Goal: Transaction & Acquisition: Purchase product/service

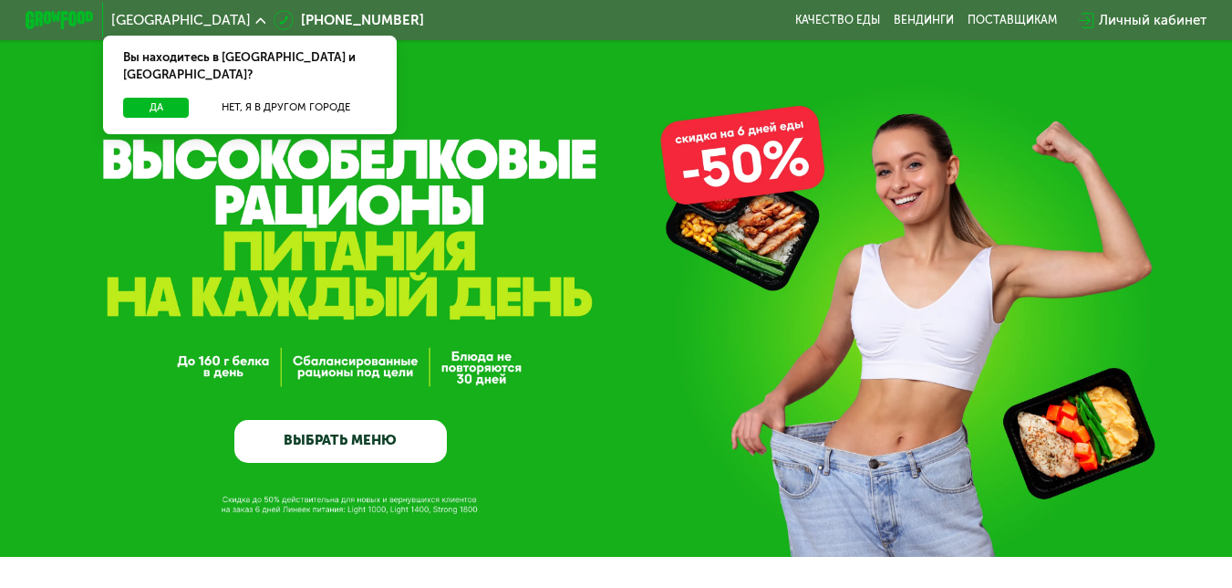
click at [359, 447] on link "ВЫБРАТЬ МЕНЮ" at bounding box center [340, 441] width 213 height 43
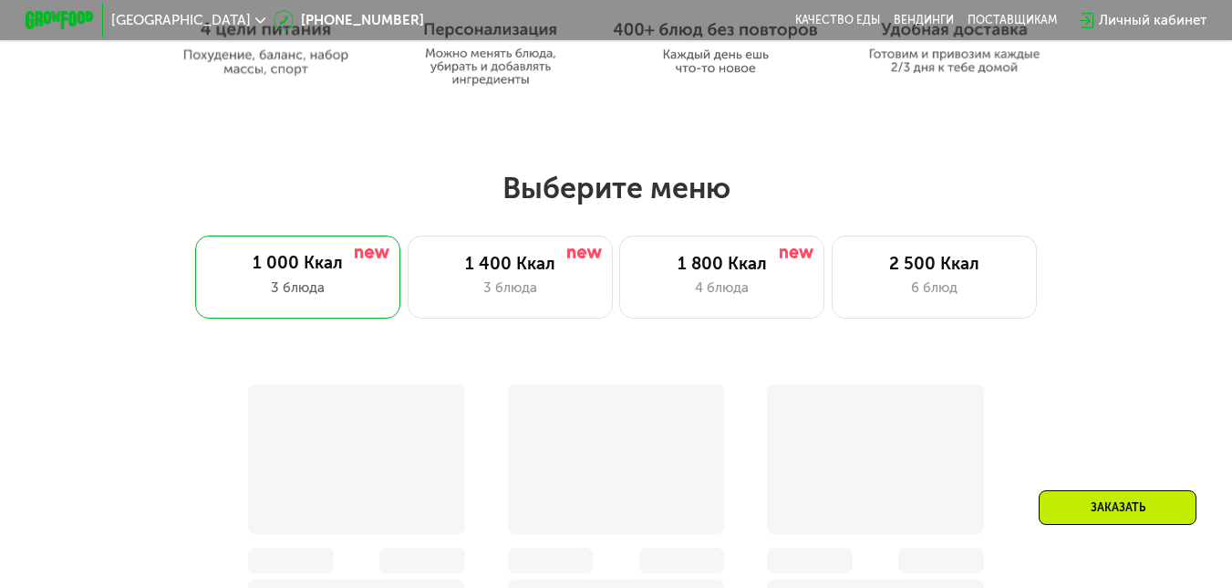
scroll to position [1047, 0]
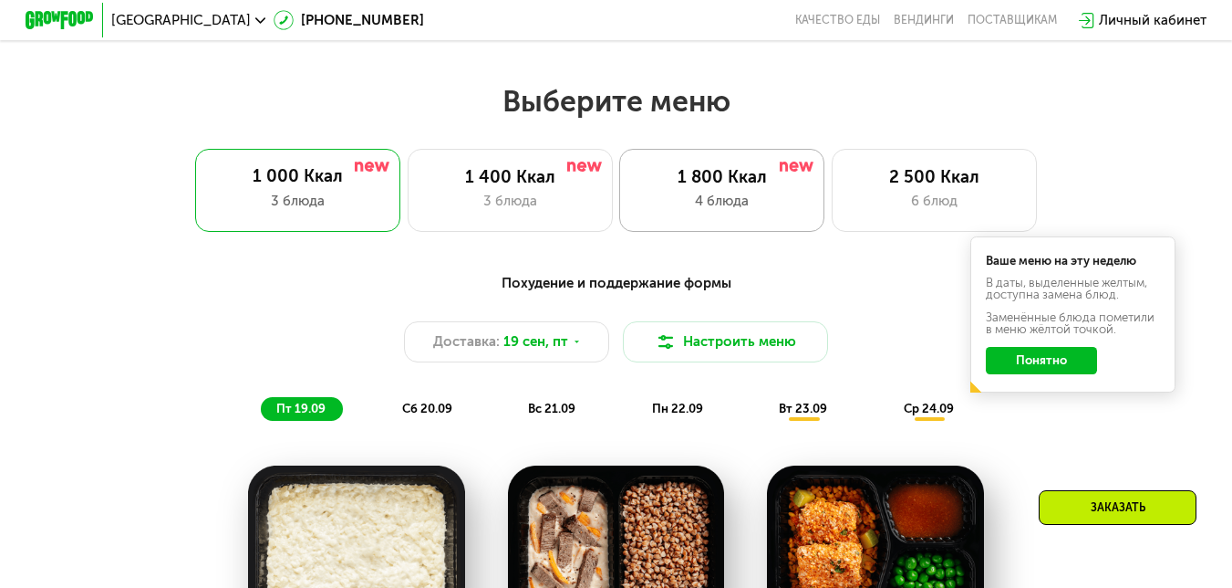
click at [732, 220] on div "1 800 Ккал 4 блюда" at bounding box center [721, 190] width 205 height 82
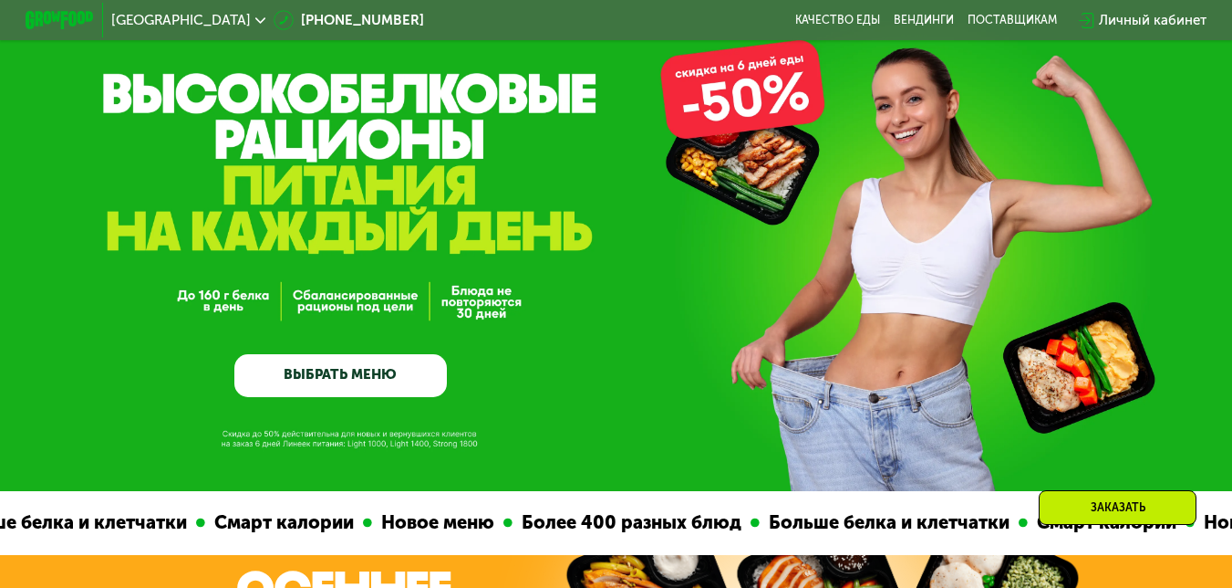
scroll to position [0, 0]
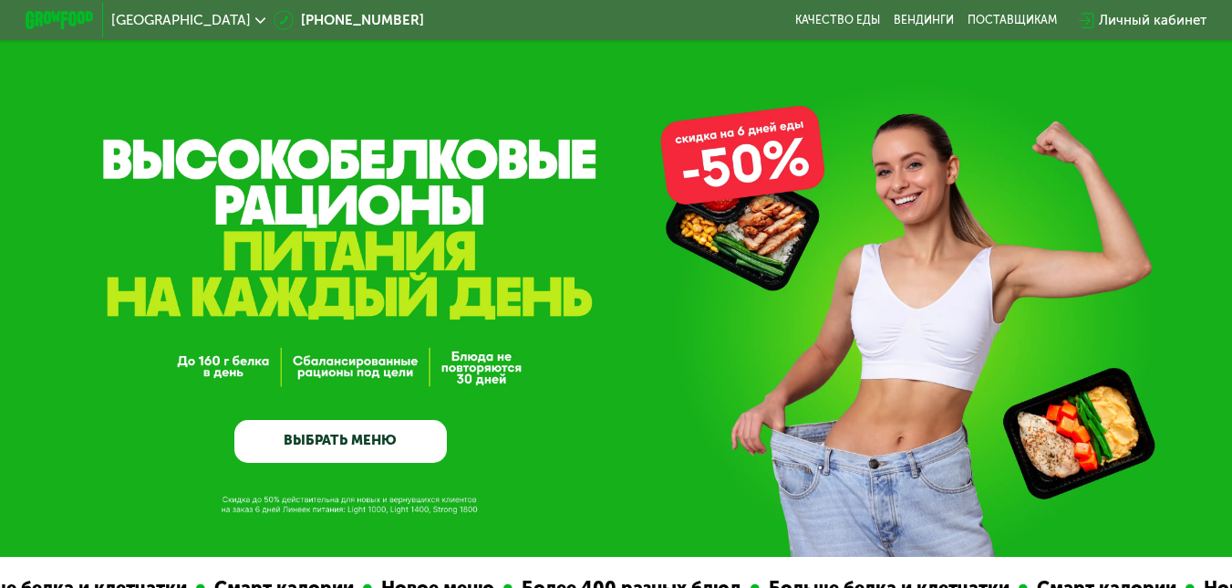
click at [422, 432] on link "ВЫБРАТЬ МЕНЮ" at bounding box center [340, 441] width 213 height 43
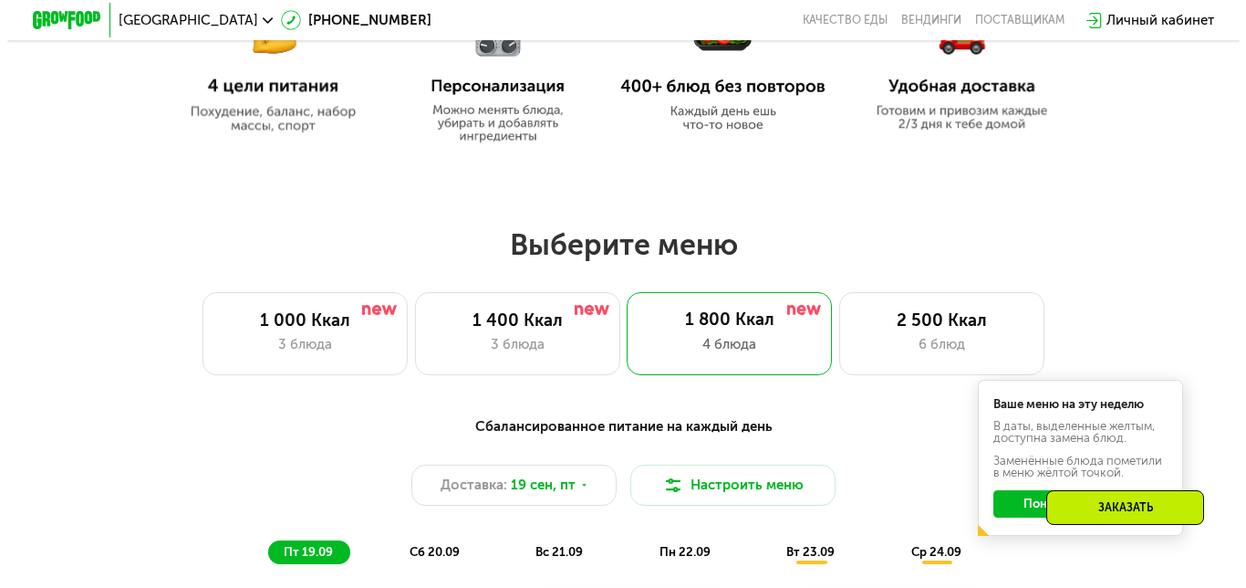
scroll to position [1097, 0]
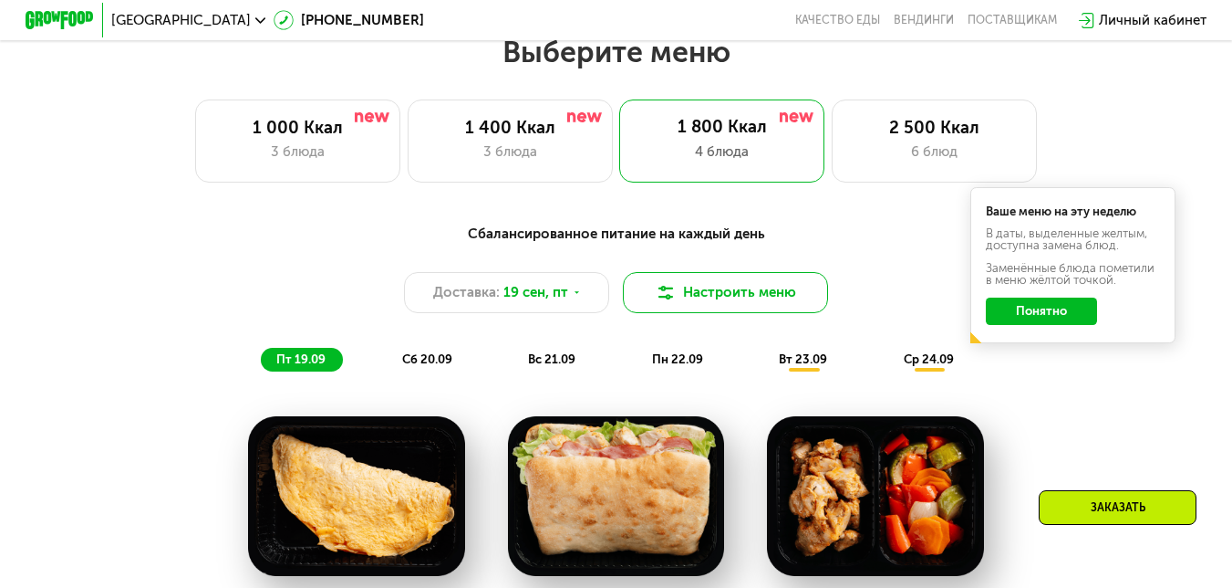
click at [704, 305] on button "Настроить меню" at bounding box center [725, 292] width 205 height 41
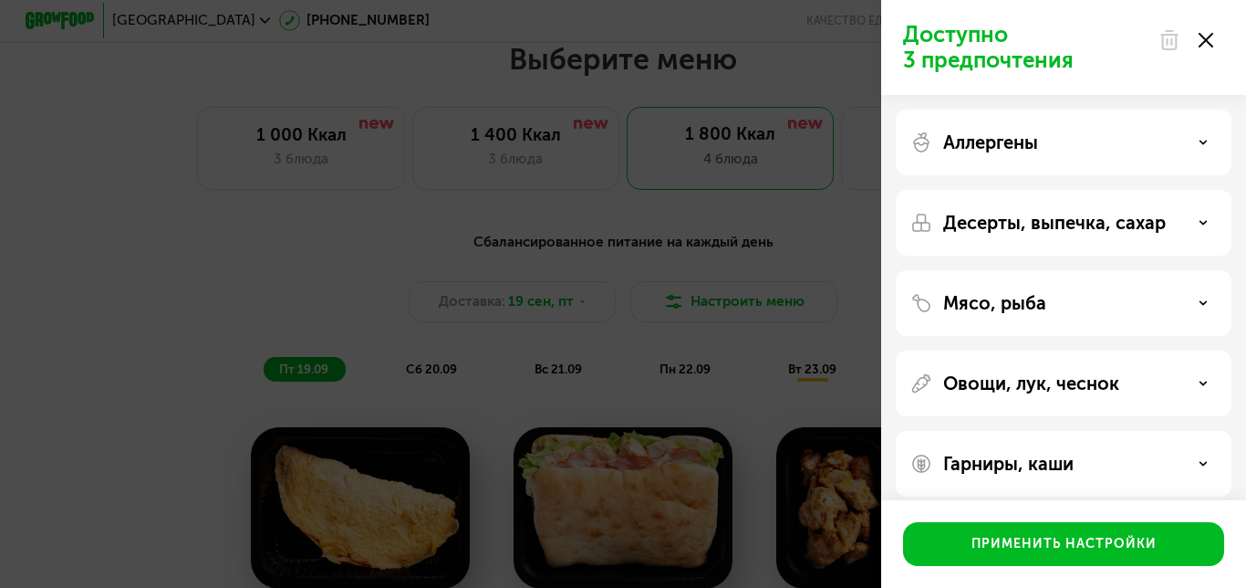
click at [1204, 470] on div "Гарниры, каши" at bounding box center [1063, 463] width 307 height 22
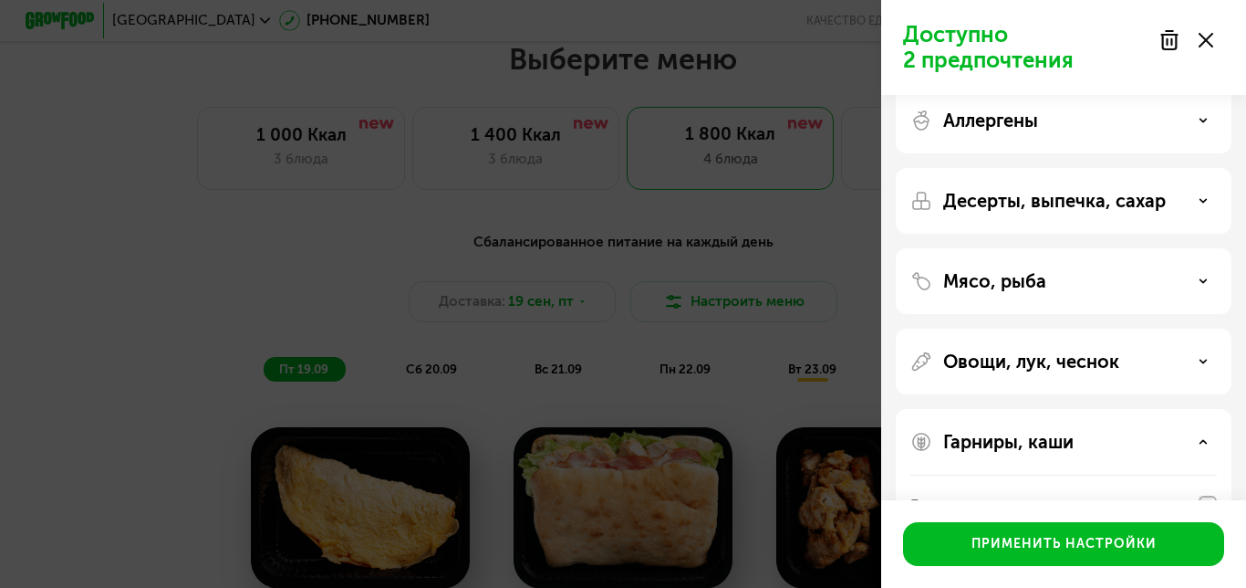
scroll to position [0, 0]
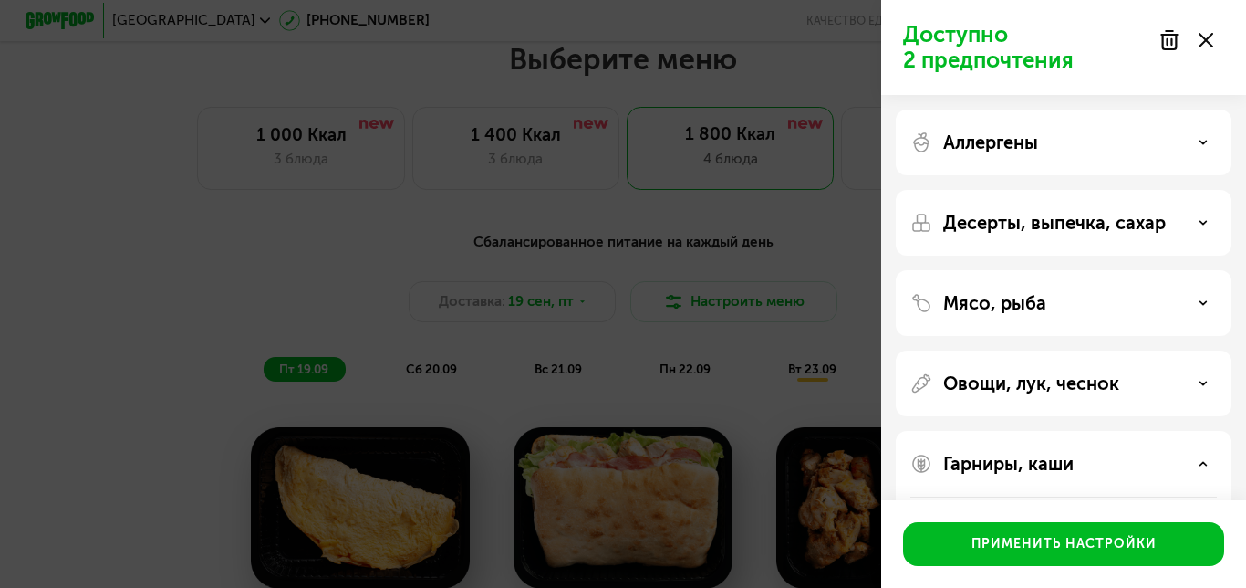
click at [1048, 387] on p "Овощи, лук, чеснок" at bounding box center [1031, 383] width 176 height 22
click at [1076, 314] on div "Мясо, рыба" at bounding box center [1064, 303] width 336 height 66
click at [1194, 301] on div "Мясо, рыба" at bounding box center [1063, 303] width 307 height 22
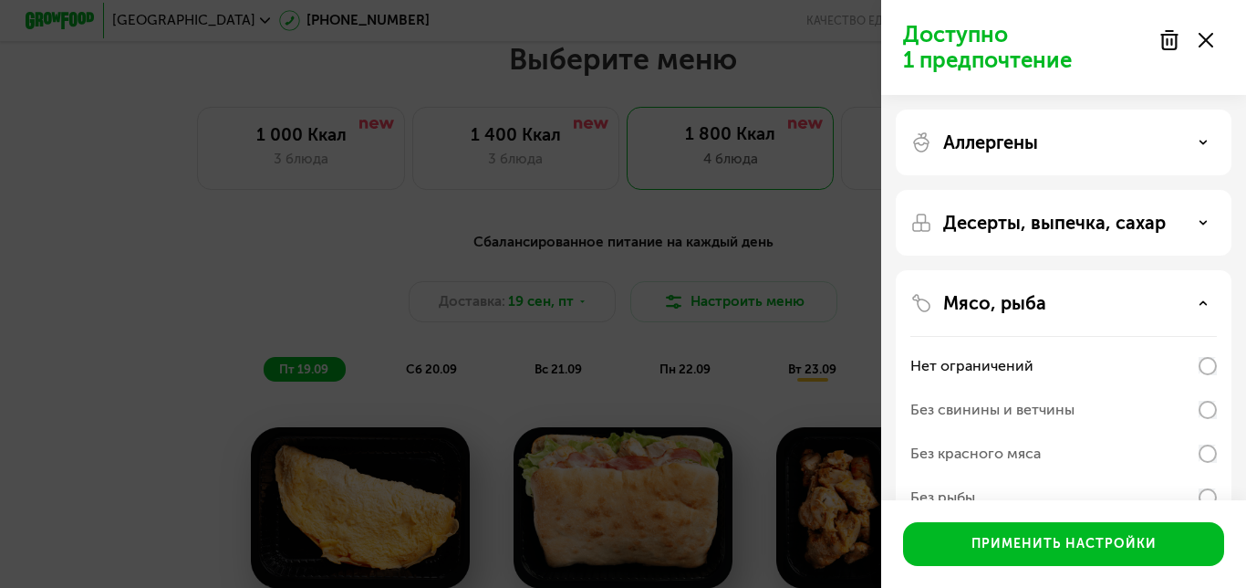
click at [1139, 244] on div "Десерты, выпечка, сахар" at bounding box center [1064, 223] width 336 height 66
click at [1201, 223] on icon at bounding box center [1203, 222] width 9 height 9
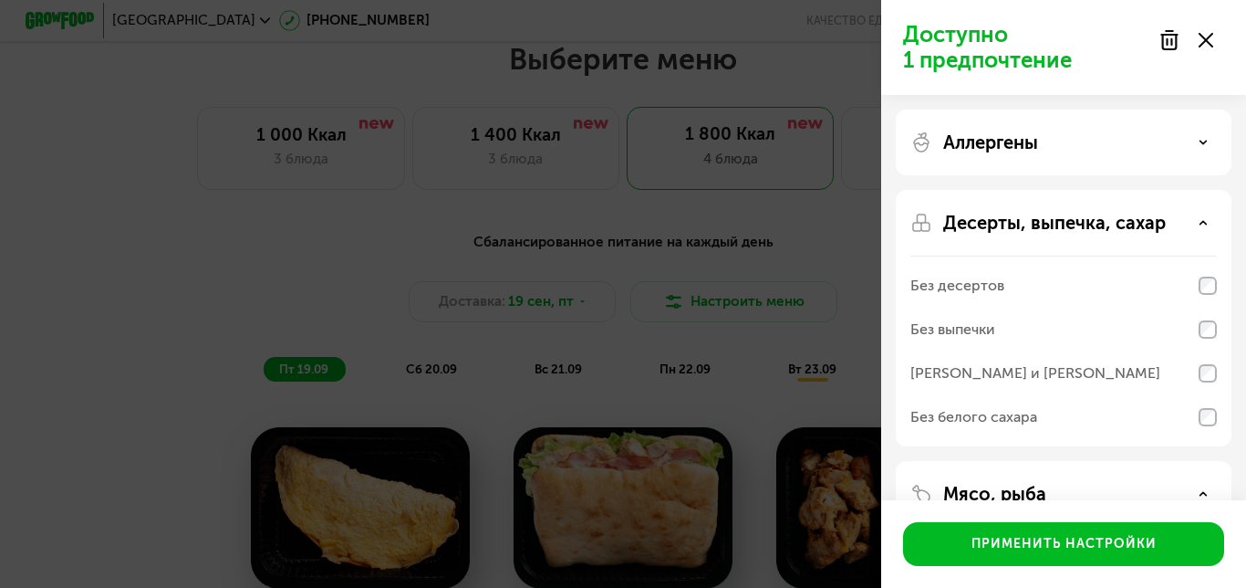
click at [1158, 154] on div "Аллергены" at bounding box center [1064, 142] width 336 height 66
click at [1204, 135] on div "Аллергены" at bounding box center [1063, 142] width 307 height 22
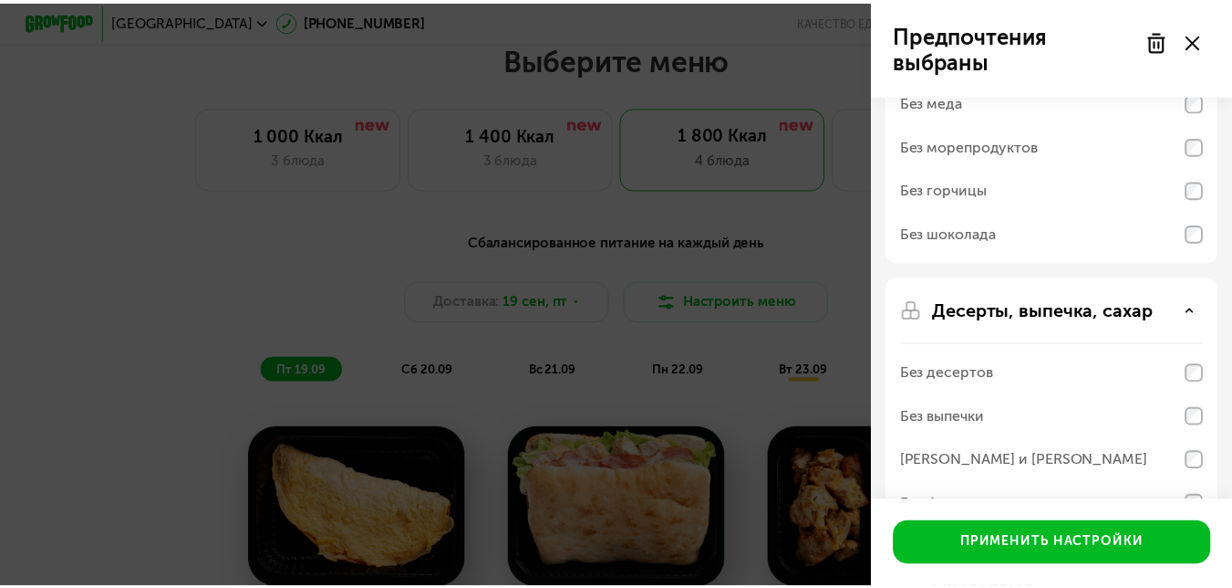
scroll to position [365, 0]
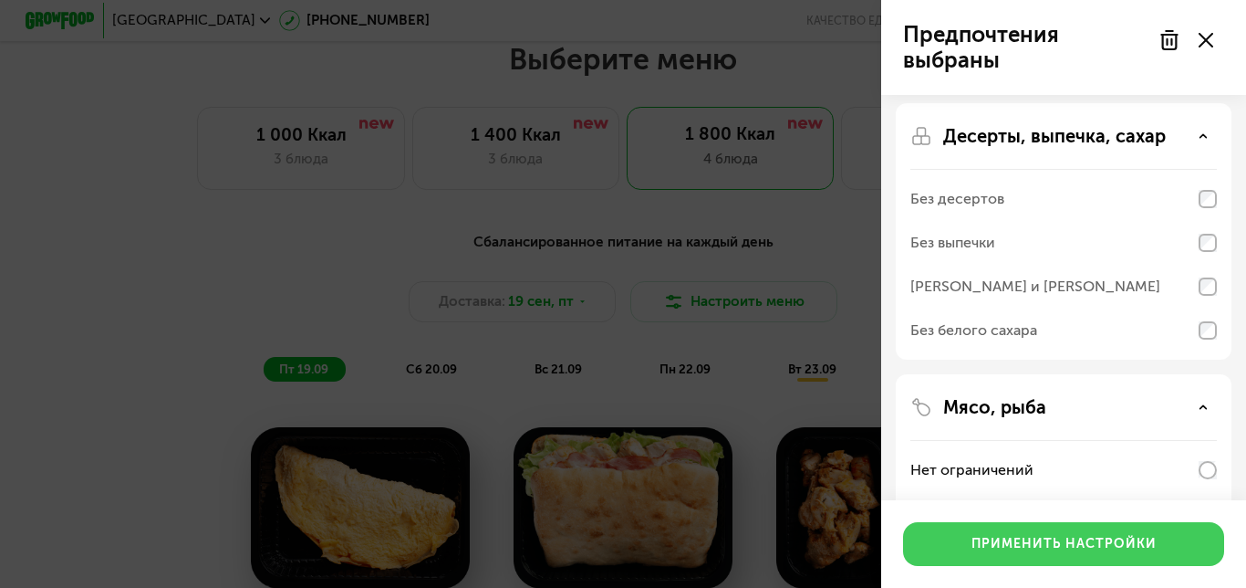
click at [1104, 539] on div "Применить настройки" at bounding box center [1064, 544] width 185 height 18
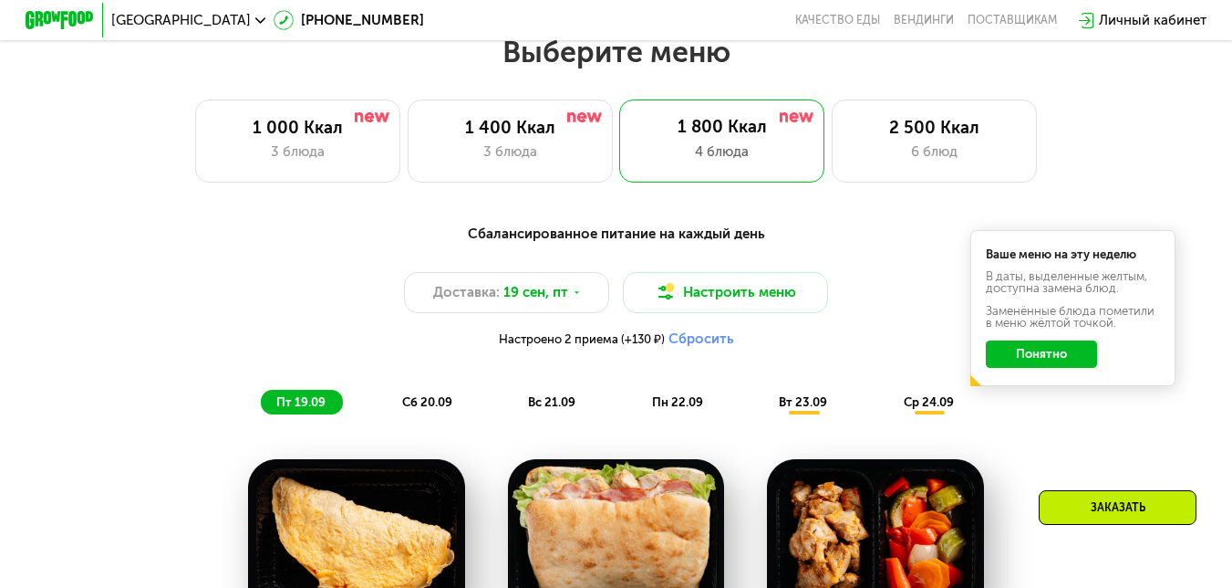
click at [1037, 366] on button "Понятно" at bounding box center [1041, 353] width 111 height 27
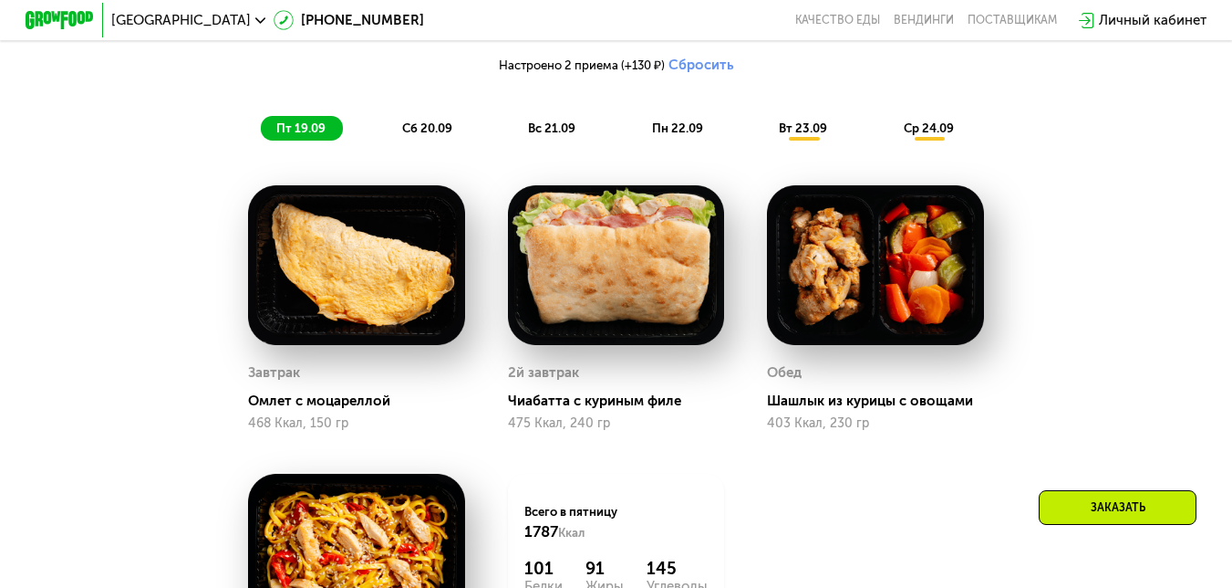
scroll to position [823, 0]
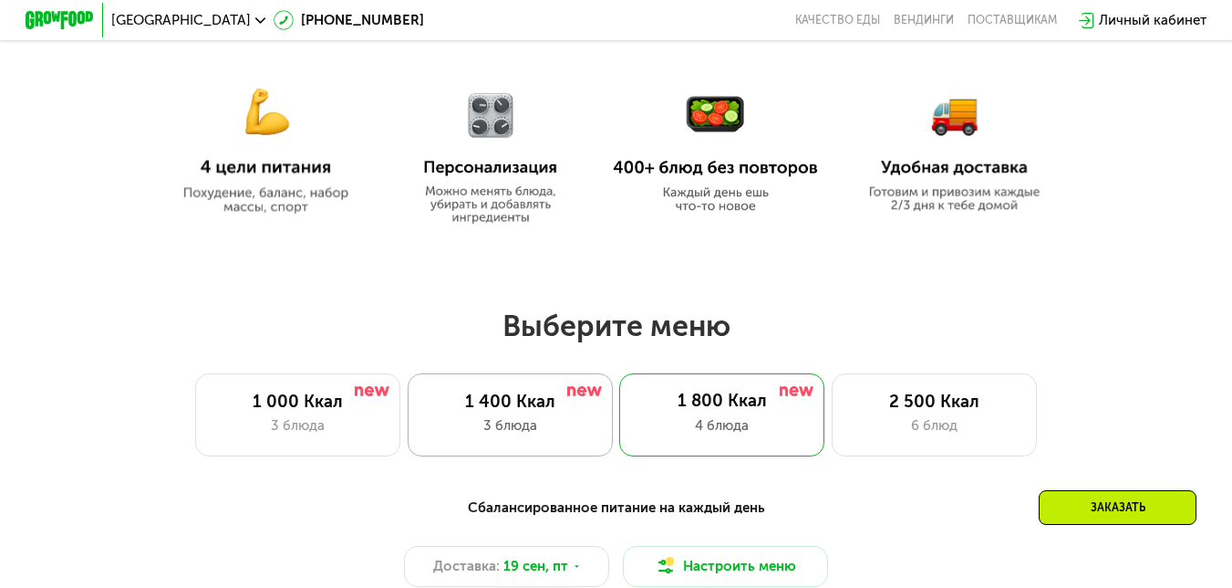
click at [546, 401] on div "1 400 Ккал" at bounding box center [510, 401] width 170 height 21
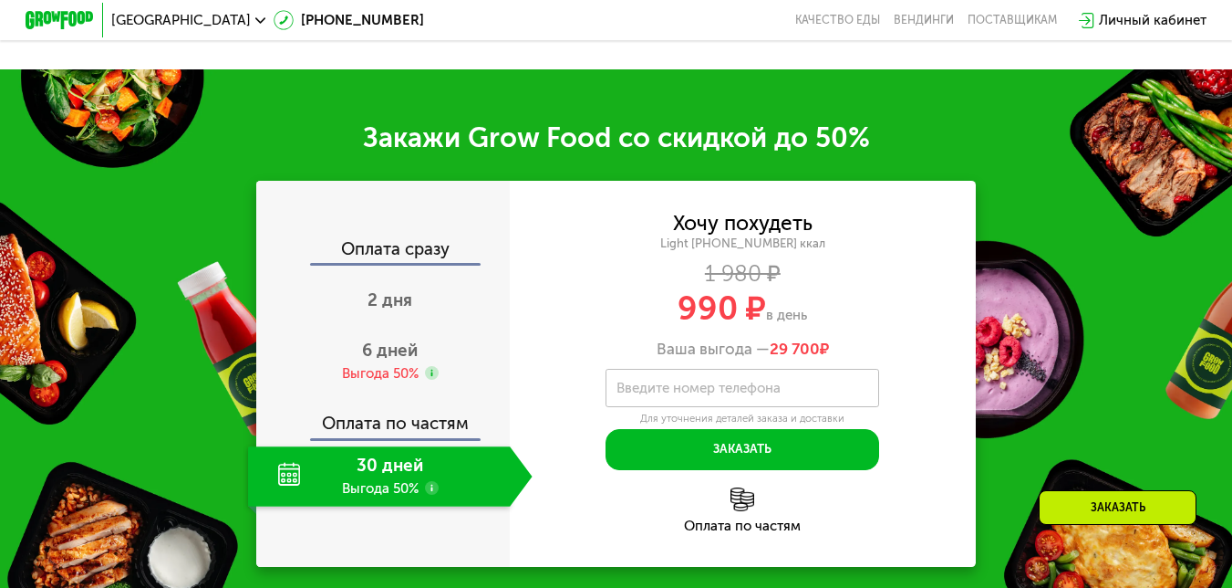
scroll to position [2100, 0]
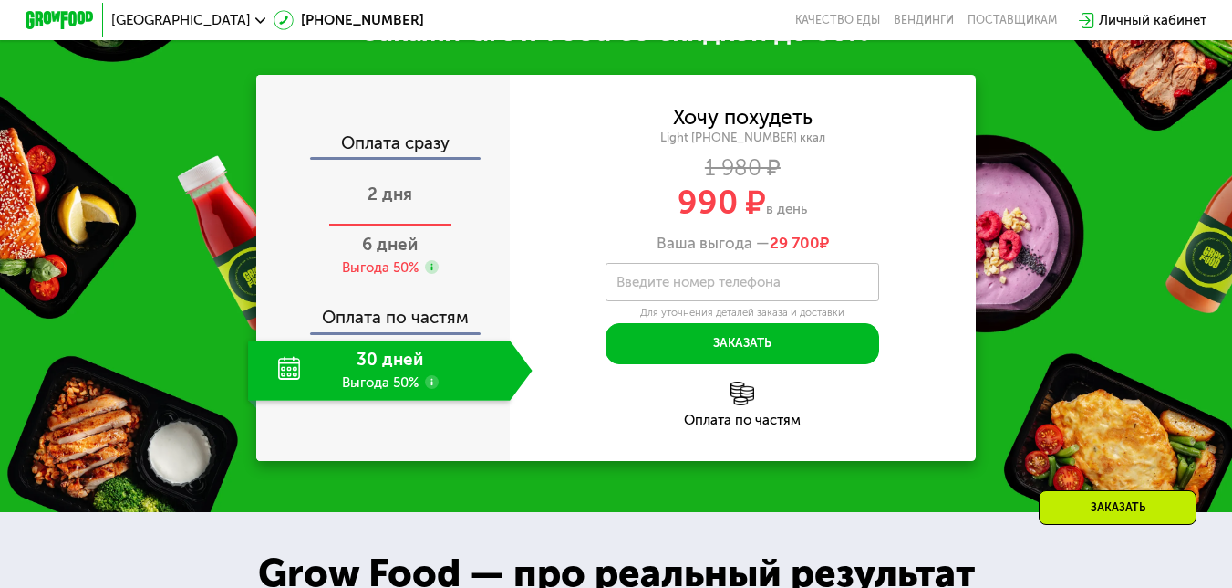
click at [385, 204] on span "2 дня" at bounding box center [390, 193] width 45 height 21
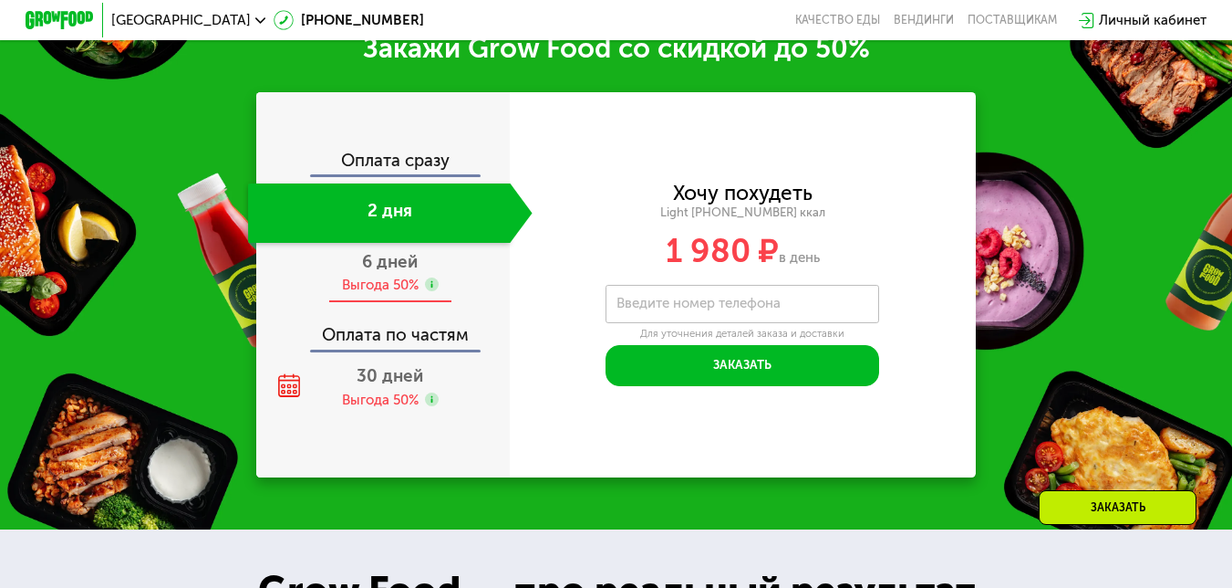
click at [420, 269] on div "6 дней Выгода 50%" at bounding box center [390, 273] width 284 height 60
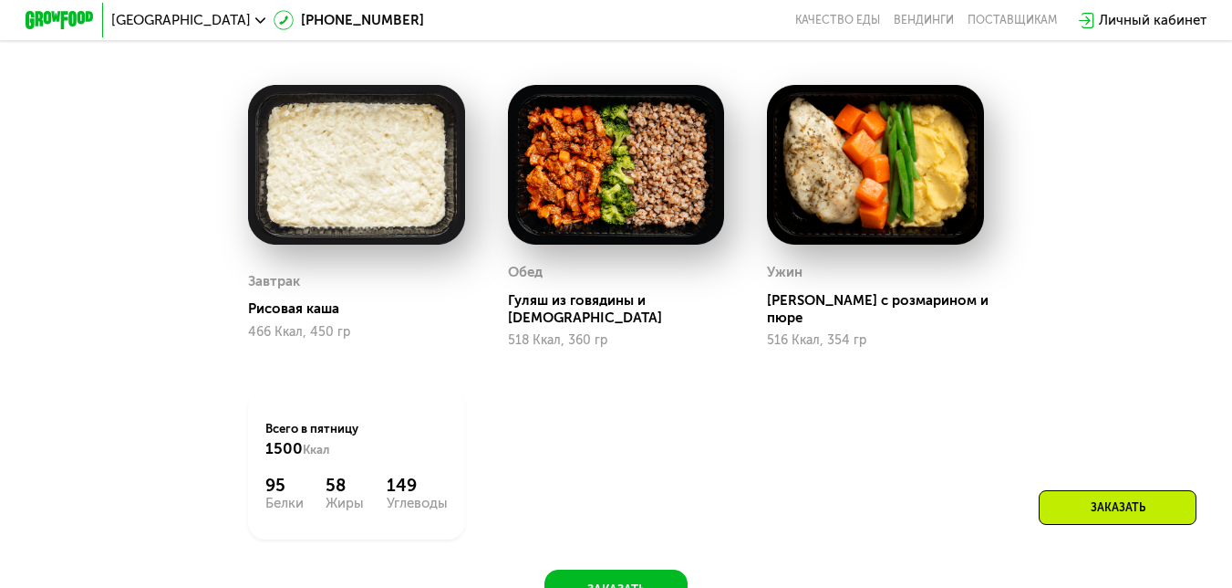
scroll to position [1188, 0]
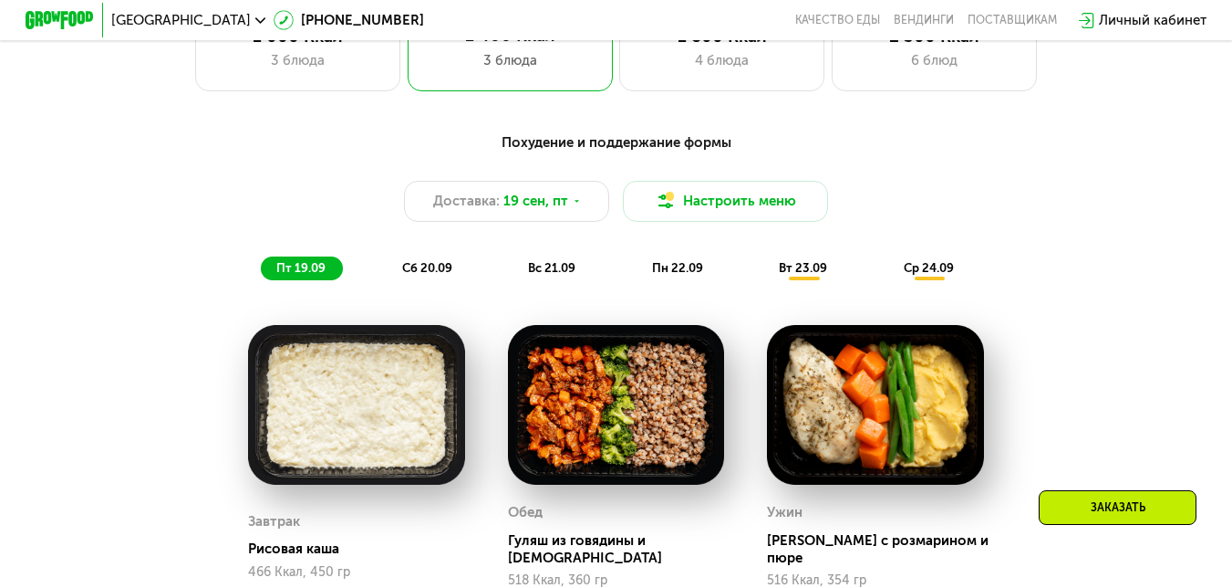
click at [442, 280] on div "сб 20.09" at bounding box center [428, 268] width 83 height 24
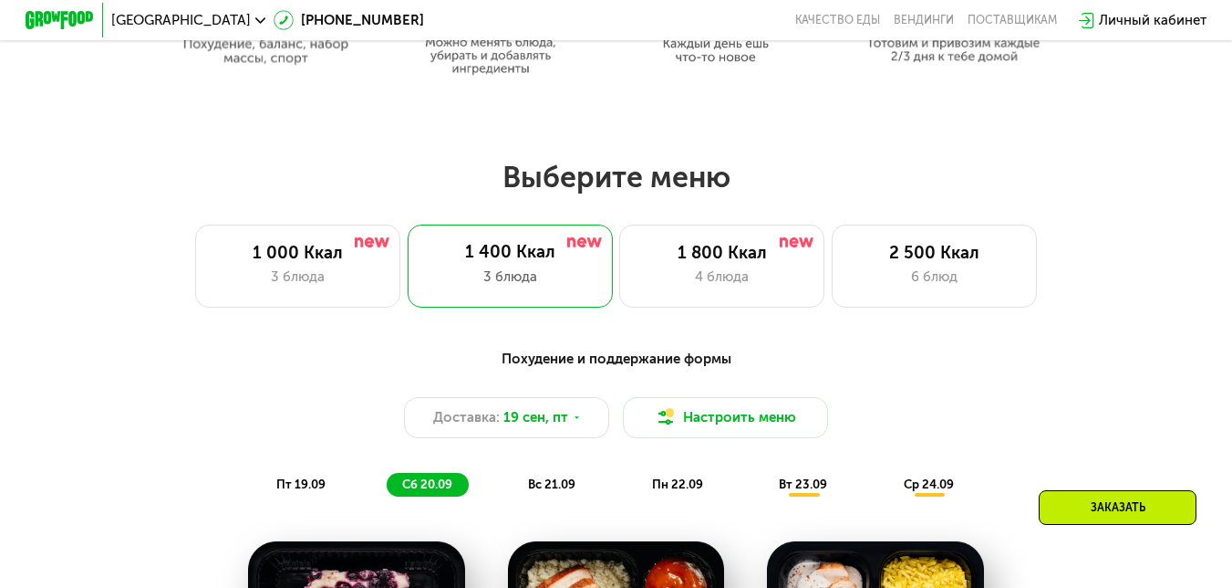
scroll to position [914, 0]
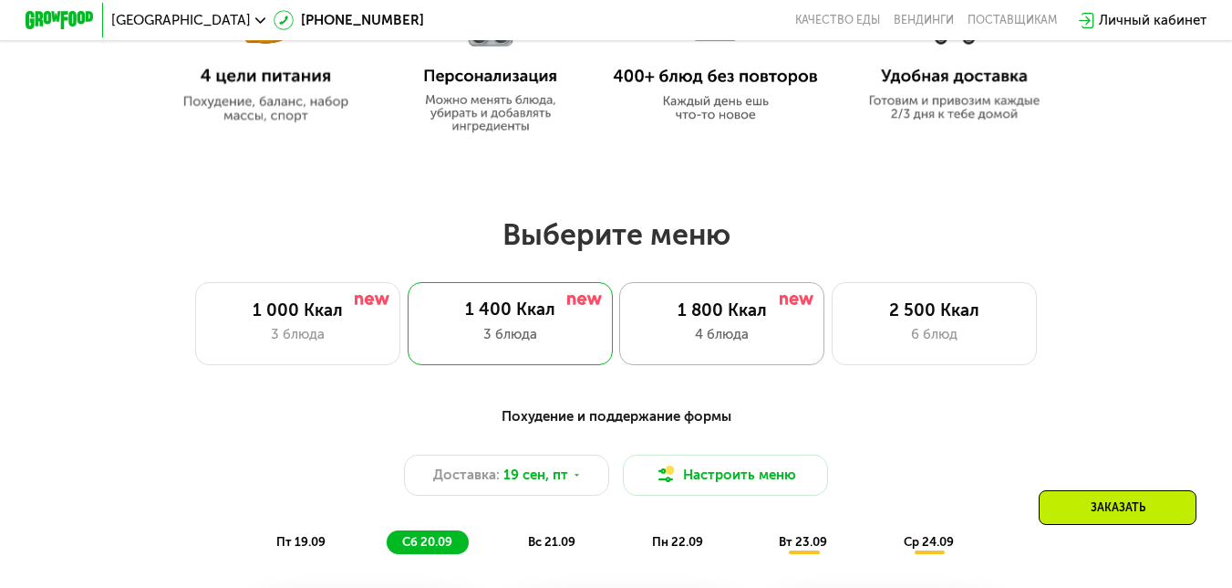
click at [683, 313] on div "1 800 Ккал" at bounding box center [723, 310] width 170 height 21
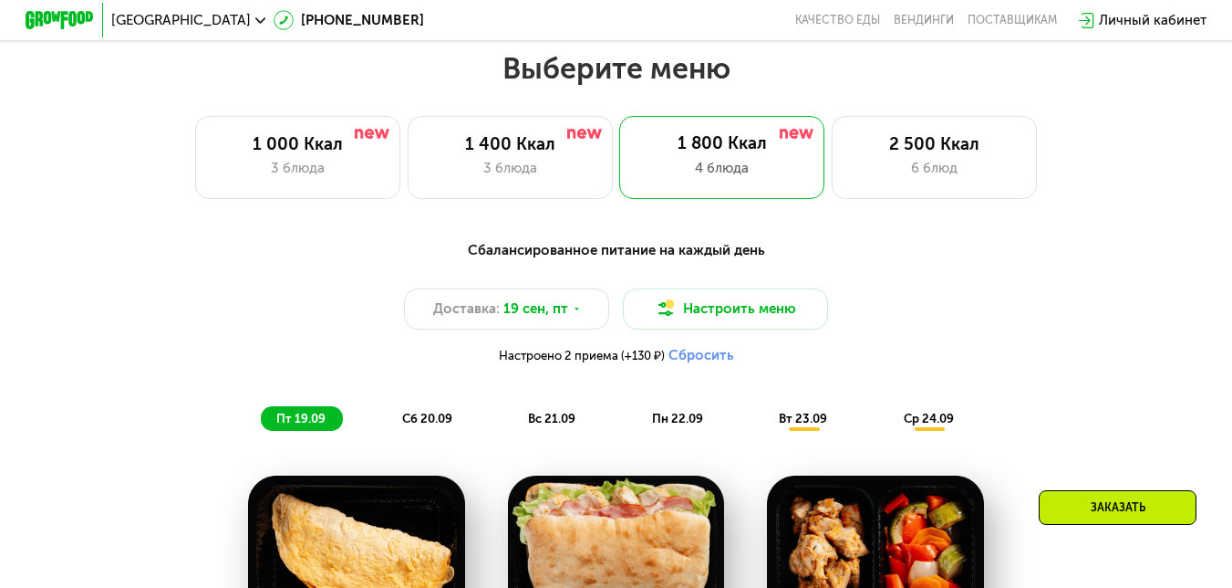
scroll to position [1279, 0]
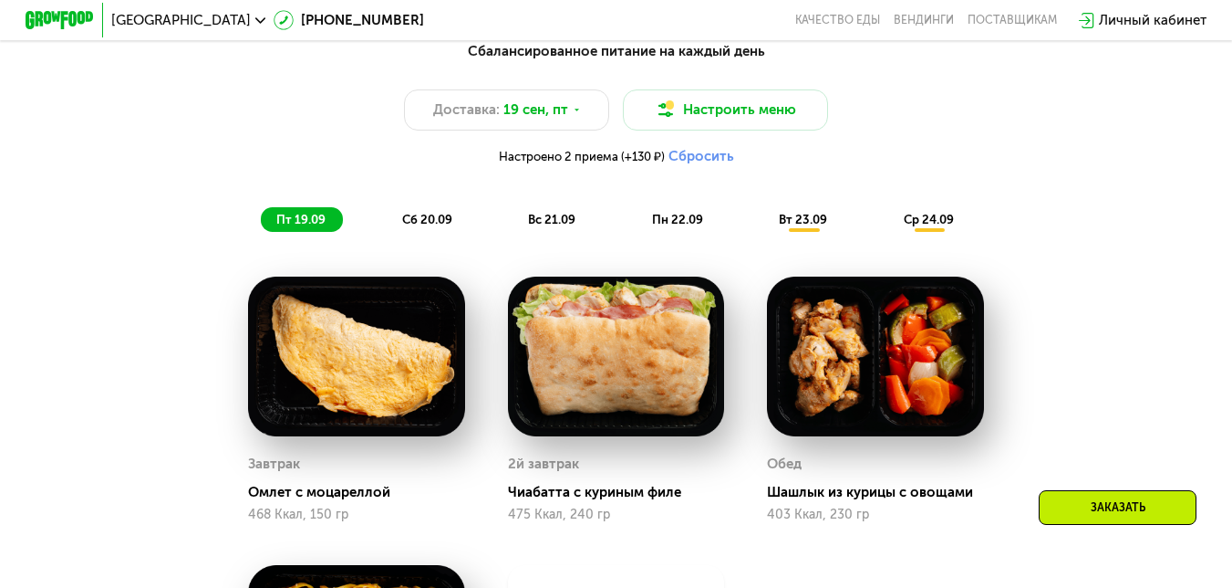
click at [698, 165] on button "Сбросить" at bounding box center [702, 156] width 66 height 17
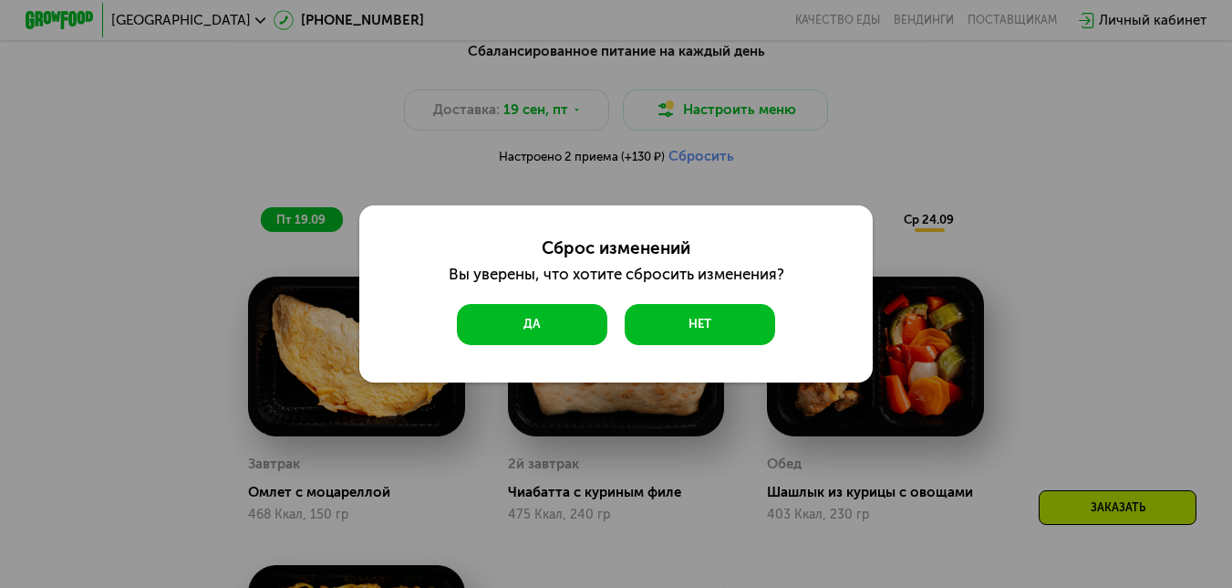
click at [556, 329] on button "Да" at bounding box center [532, 324] width 151 height 41
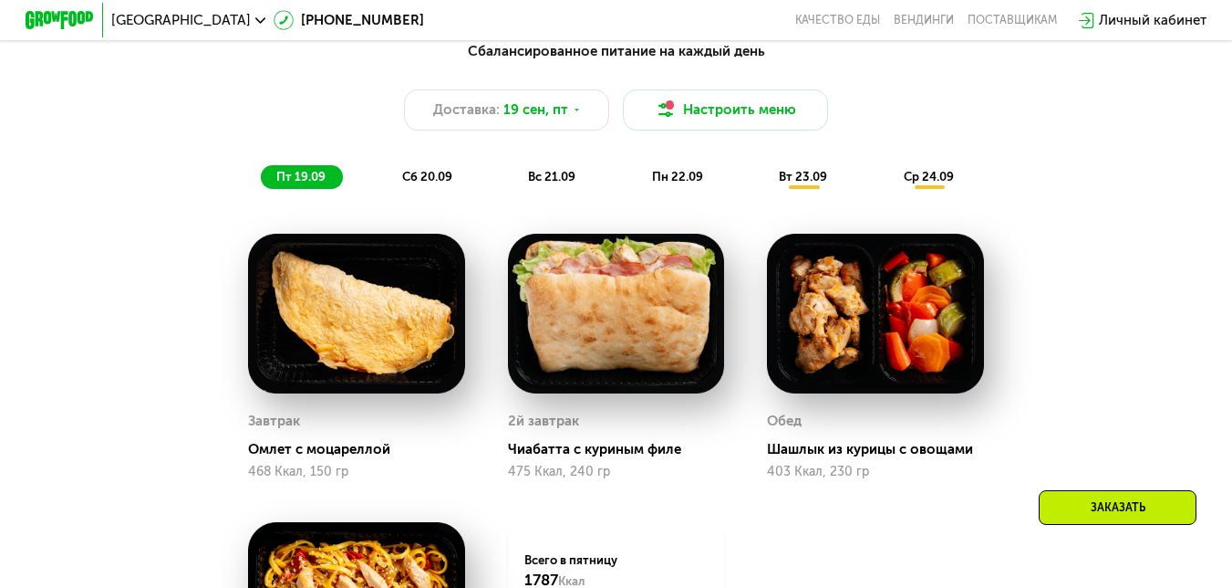
click at [435, 183] on span "сб 20.09" at bounding box center [427, 177] width 50 height 14
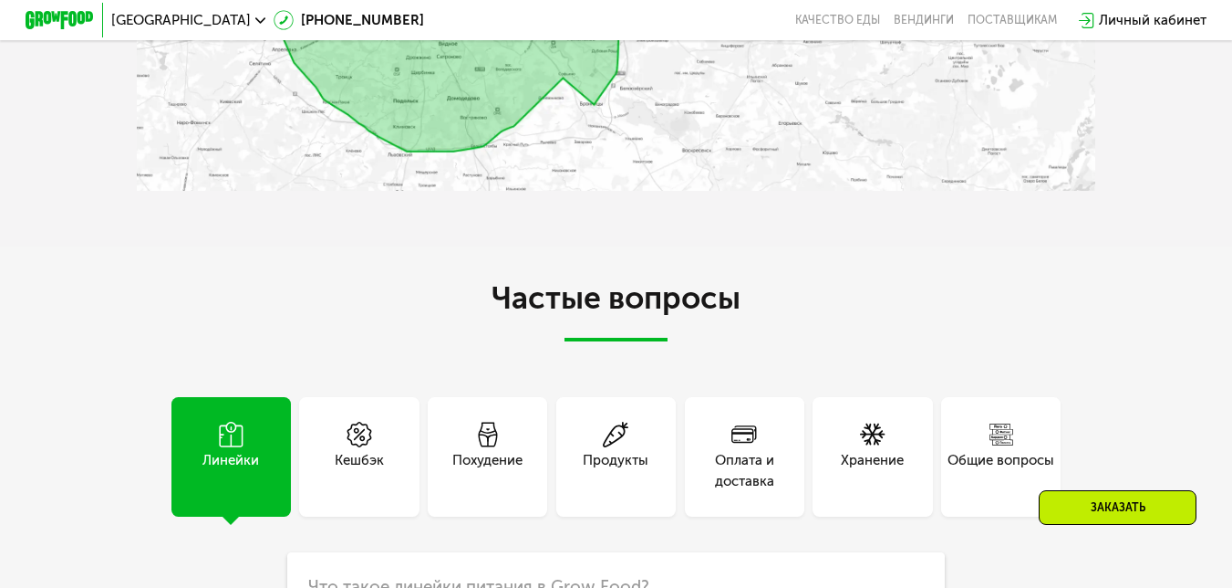
scroll to position [4107, 0]
